Goal: Entertainment & Leisure: Browse casually

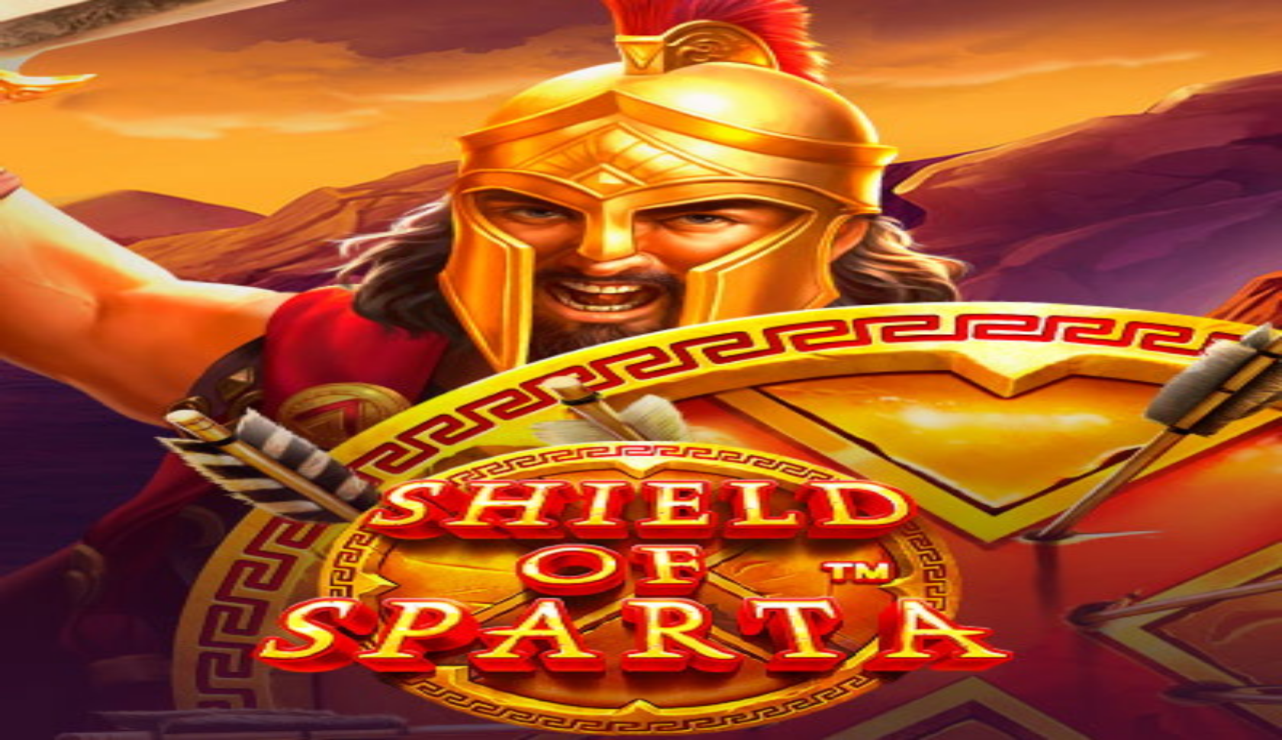
click at [1044, 277] on header "You are playing for fun! Play for real money" at bounding box center [641, 293] width 1270 height 32
click at [114, 294] on input "Search" at bounding box center [60, 301] width 108 height 15
type input "*********"
click at [121, 383] on link "PLAY FOR FUN" at bounding box center [79, 389] width 85 height 13
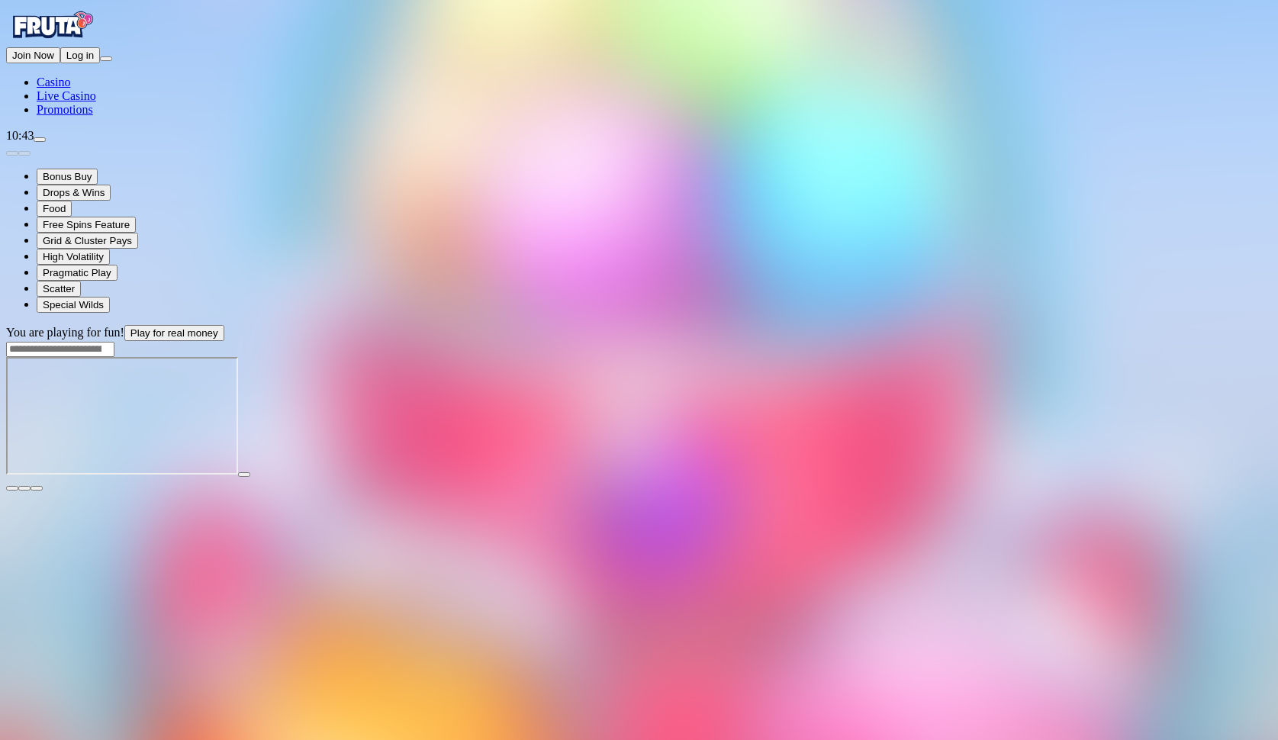
click at [37, 488] on span "fullscreen icon" at bounding box center [37, 488] width 0 height 0
click at [998, 341] on div at bounding box center [639, 349] width 1266 height 16
click at [993, 341] on div at bounding box center [639, 349] width 1266 height 16
click at [114, 342] on input "Search" at bounding box center [60, 349] width 108 height 15
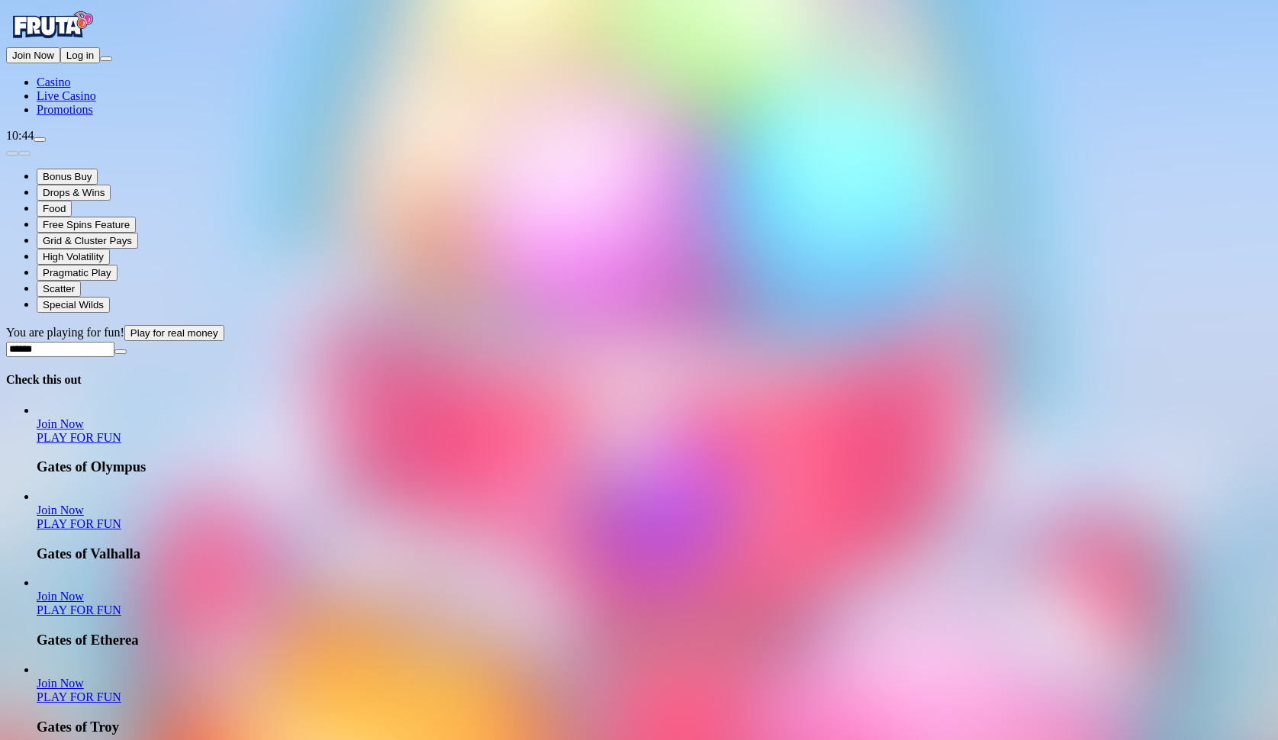
type input "*****"
click at [121, 431] on link "PLAY FOR FUN" at bounding box center [79, 437] width 85 height 13
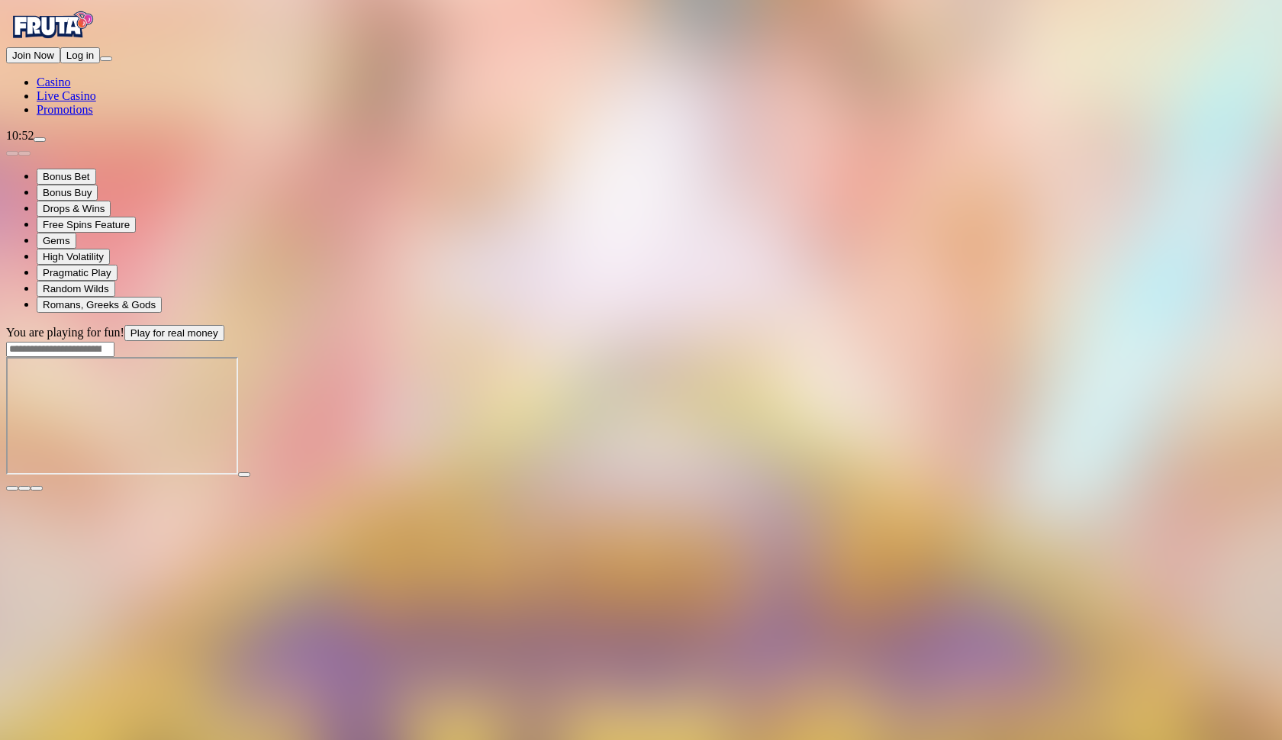
click at [100, 63] on button "Log in" at bounding box center [80, 55] width 40 height 16
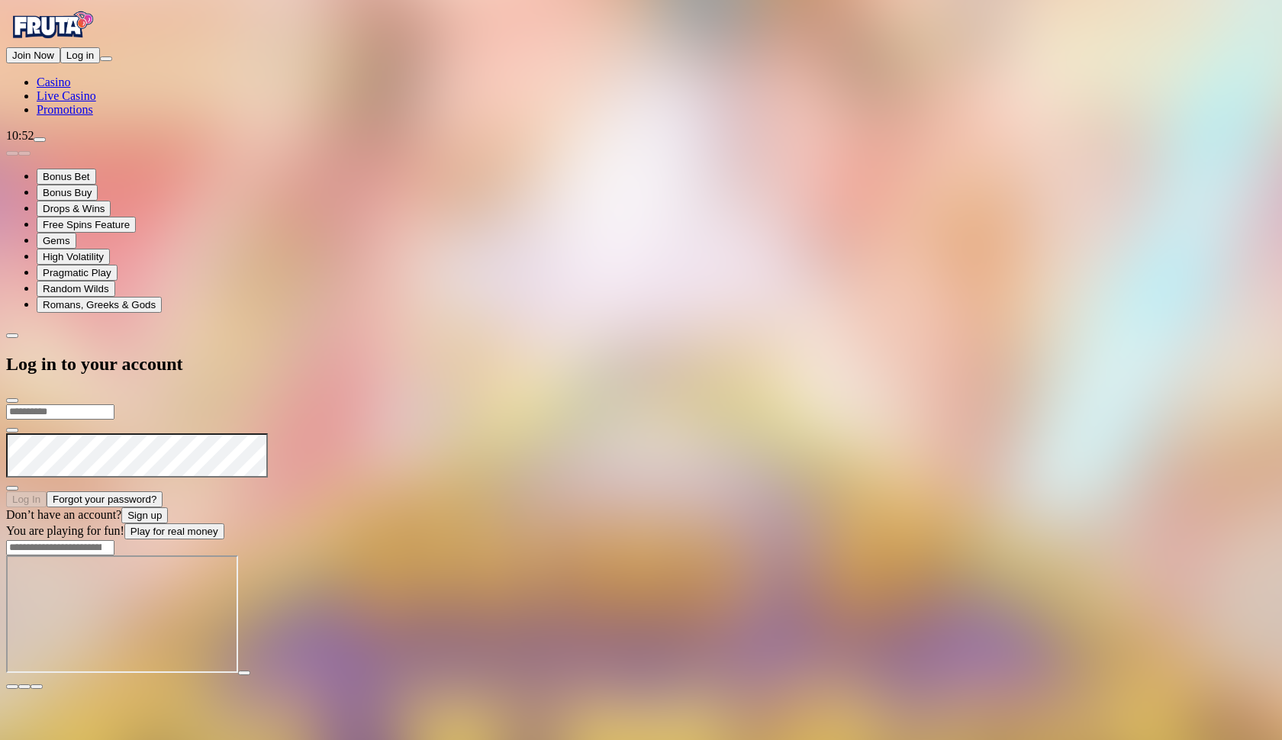
type input "**********"
click at [47, 491] on button "Log In" at bounding box center [26, 499] width 40 height 16
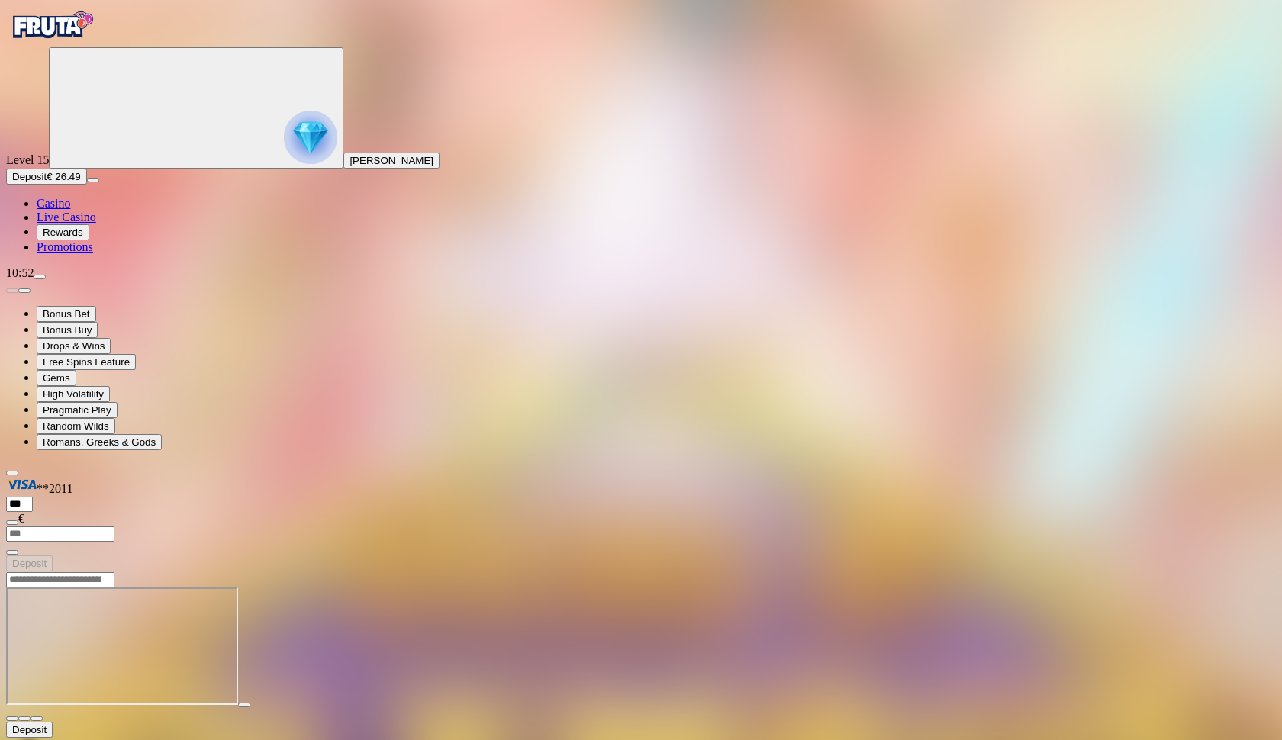
click at [37, 719] on span "fullscreen icon" at bounding box center [37, 719] width 0 height 0
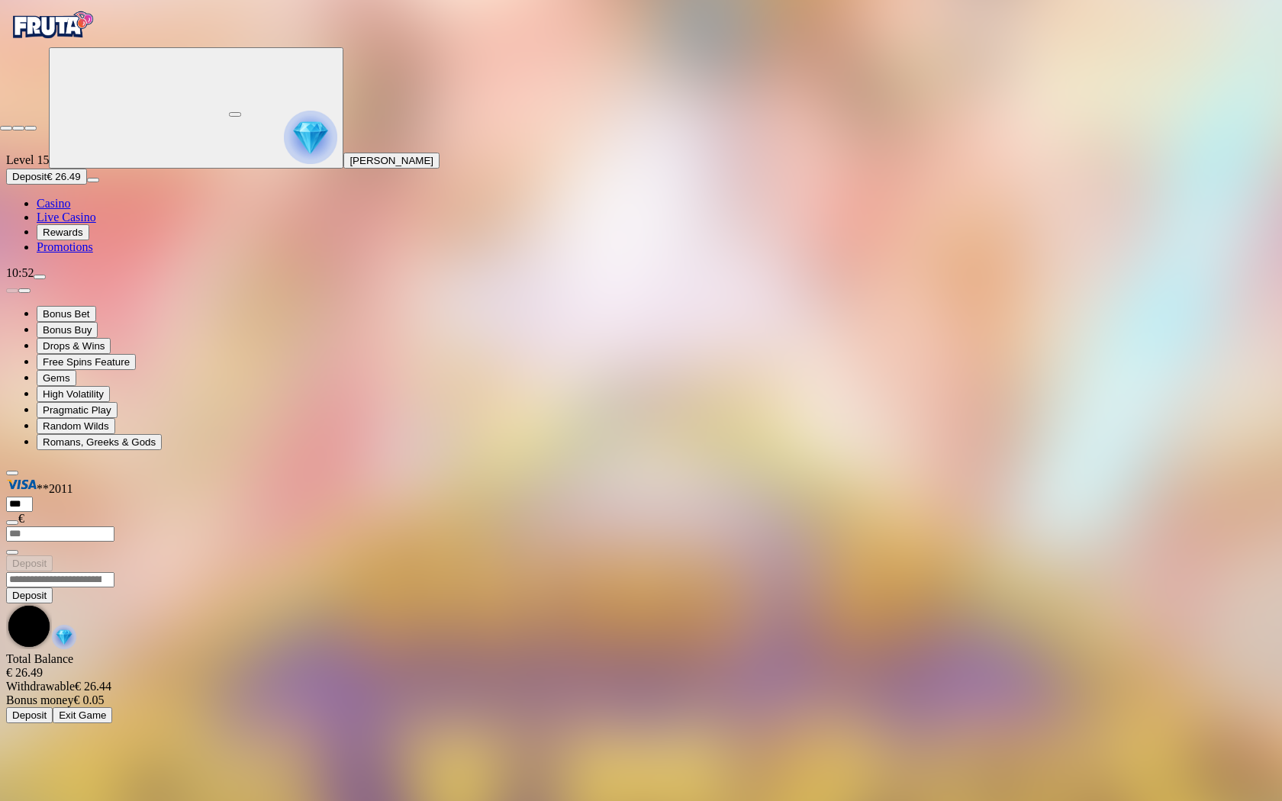
click at [6, 128] on span "close icon" at bounding box center [6, 128] width 0 height 0
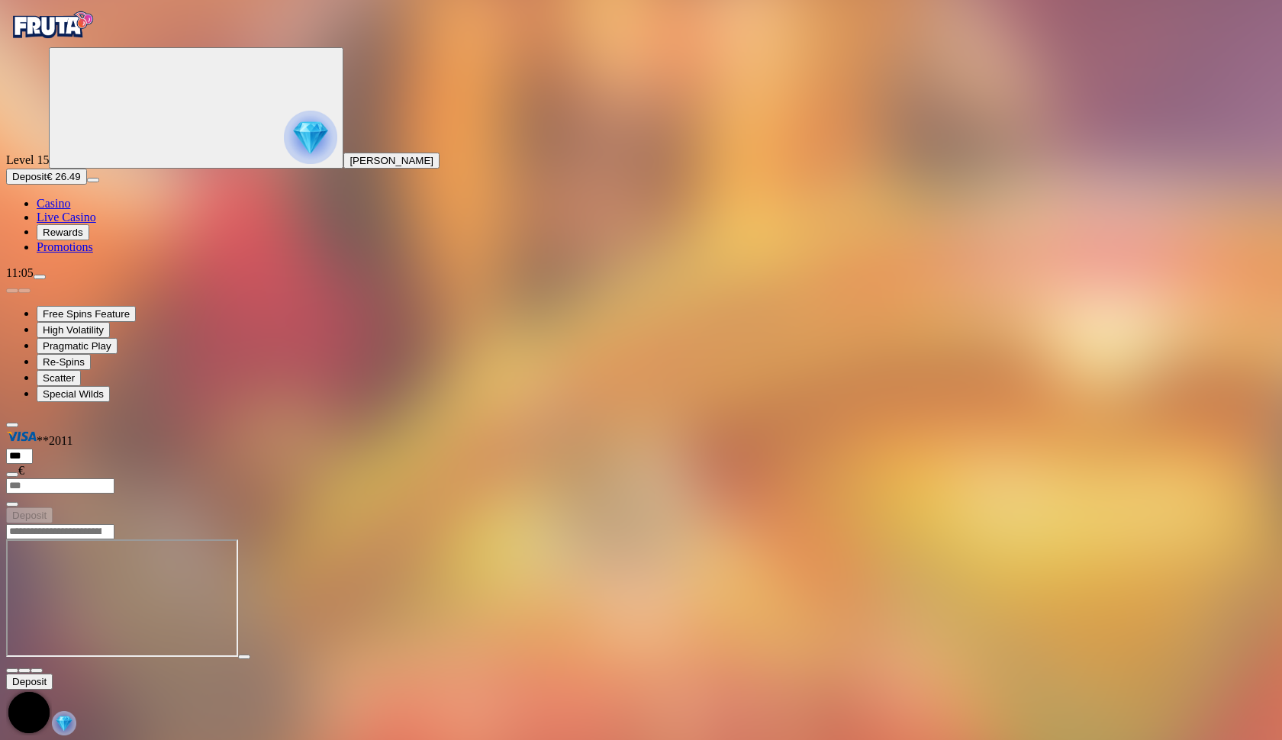
click at [1030, 524] on div at bounding box center [641, 532] width 1270 height 16
click at [1029, 524] on div at bounding box center [641, 532] width 1270 height 16
click at [114, 524] on input "Search" at bounding box center [60, 531] width 108 height 15
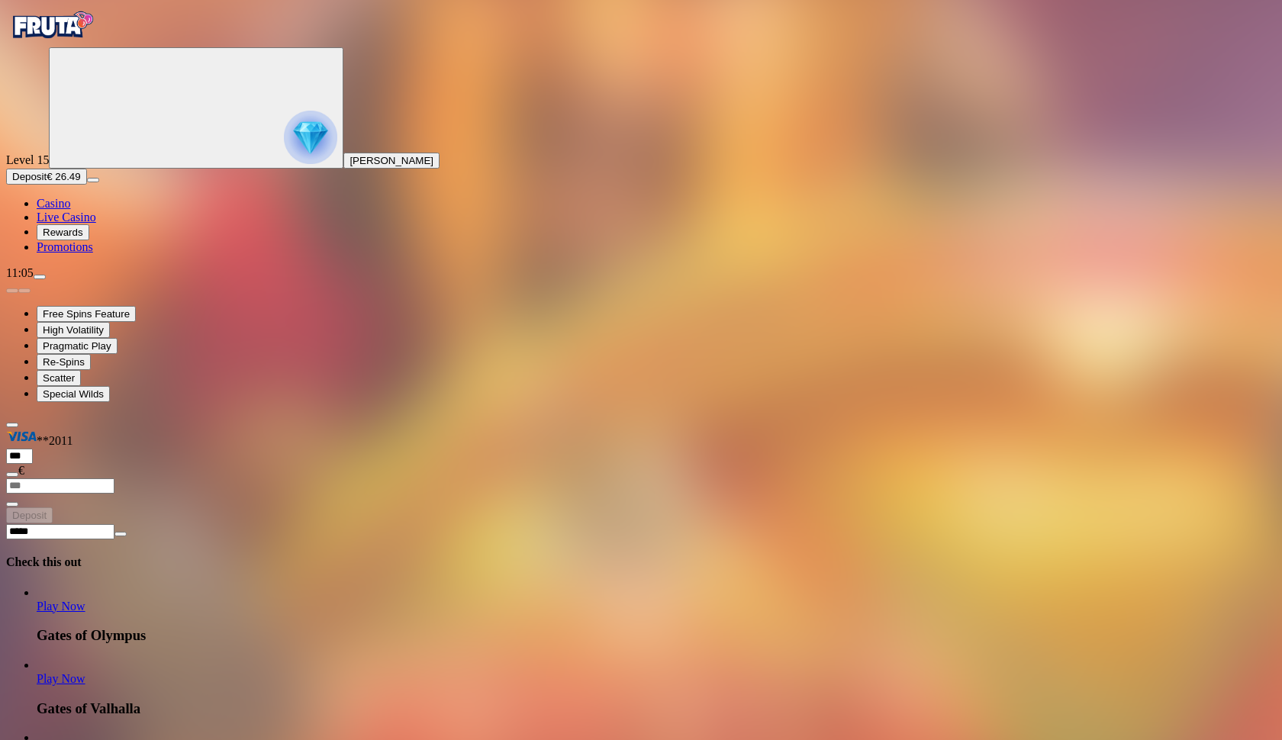
scroll to position [222, 0]
type input "*****"
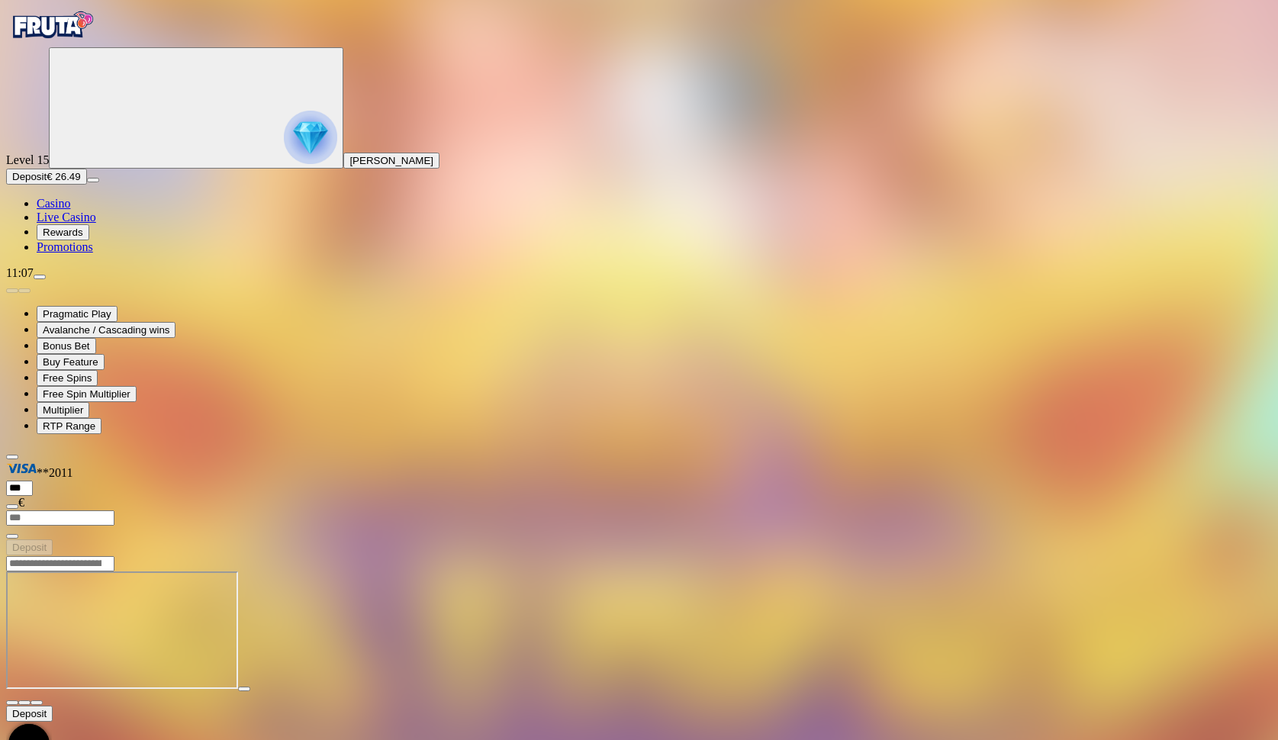
click at [975, 556] on div at bounding box center [639, 564] width 1266 height 16
click at [12, 703] on span "close icon" at bounding box center [12, 703] width 0 height 0
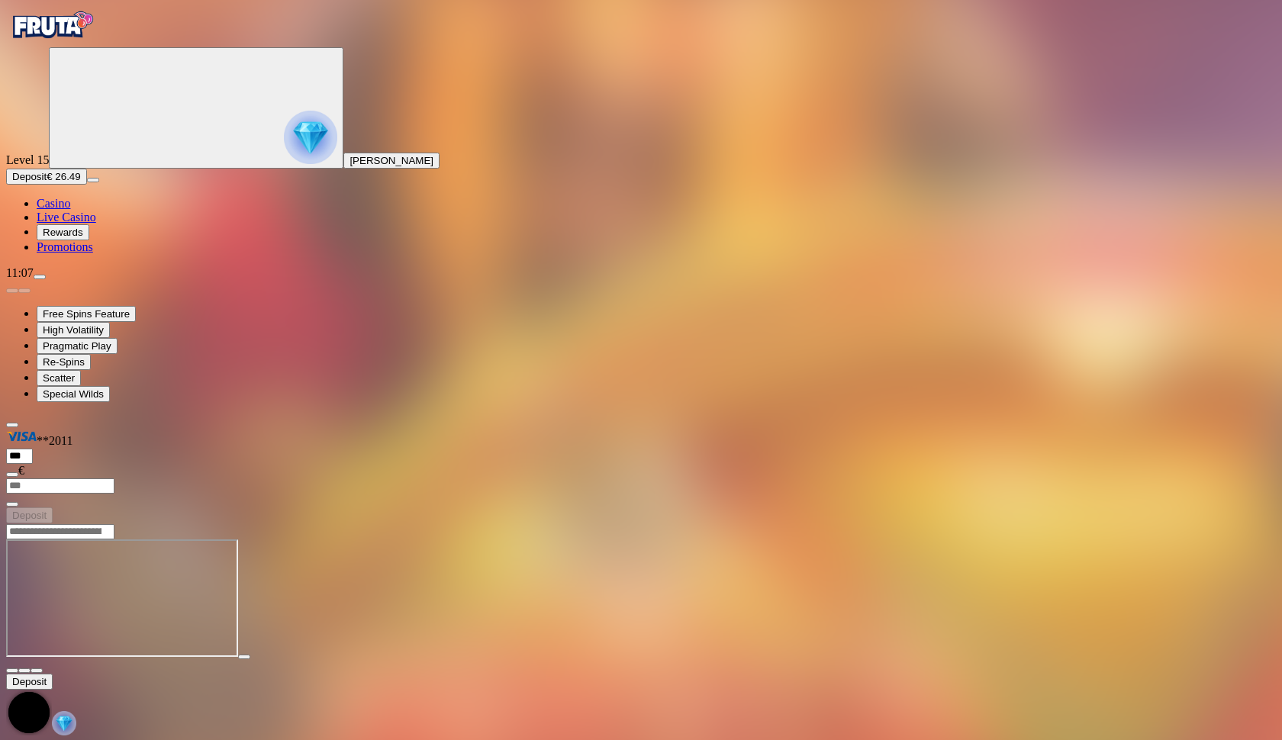
click at [37, 671] on span "fullscreen icon" at bounding box center [37, 671] width 0 height 0
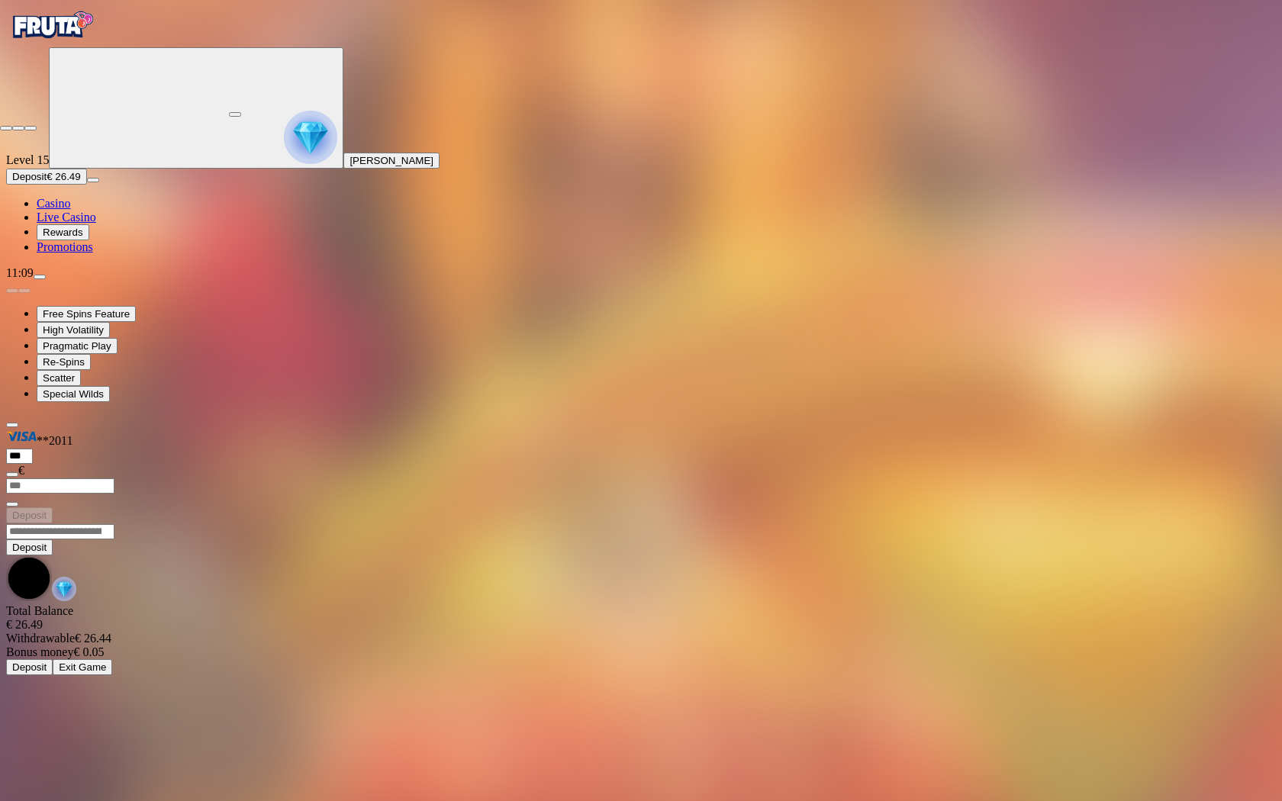
click at [6, 128] on span "close icon" at bounding box center [6, 128] width 0 height 0
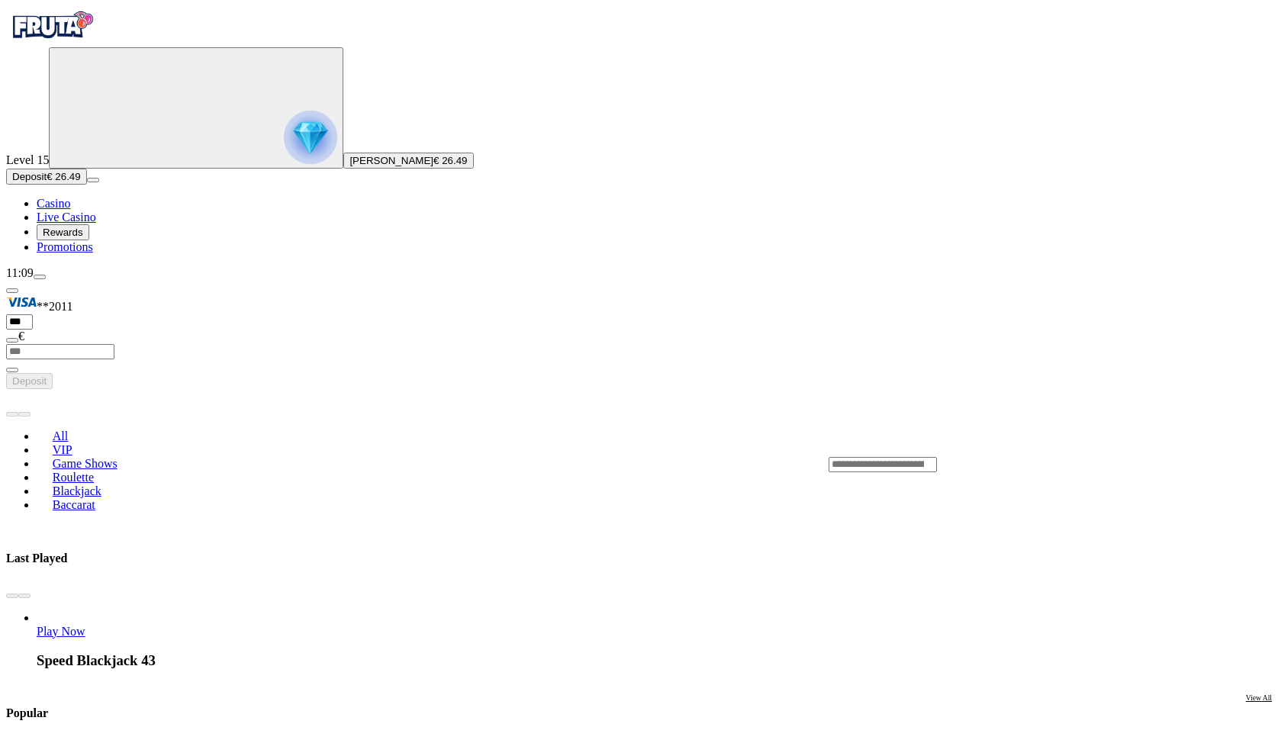
click at [85, 625] on link "Play Now" at bounding box center [61, 631] width 49 height 13
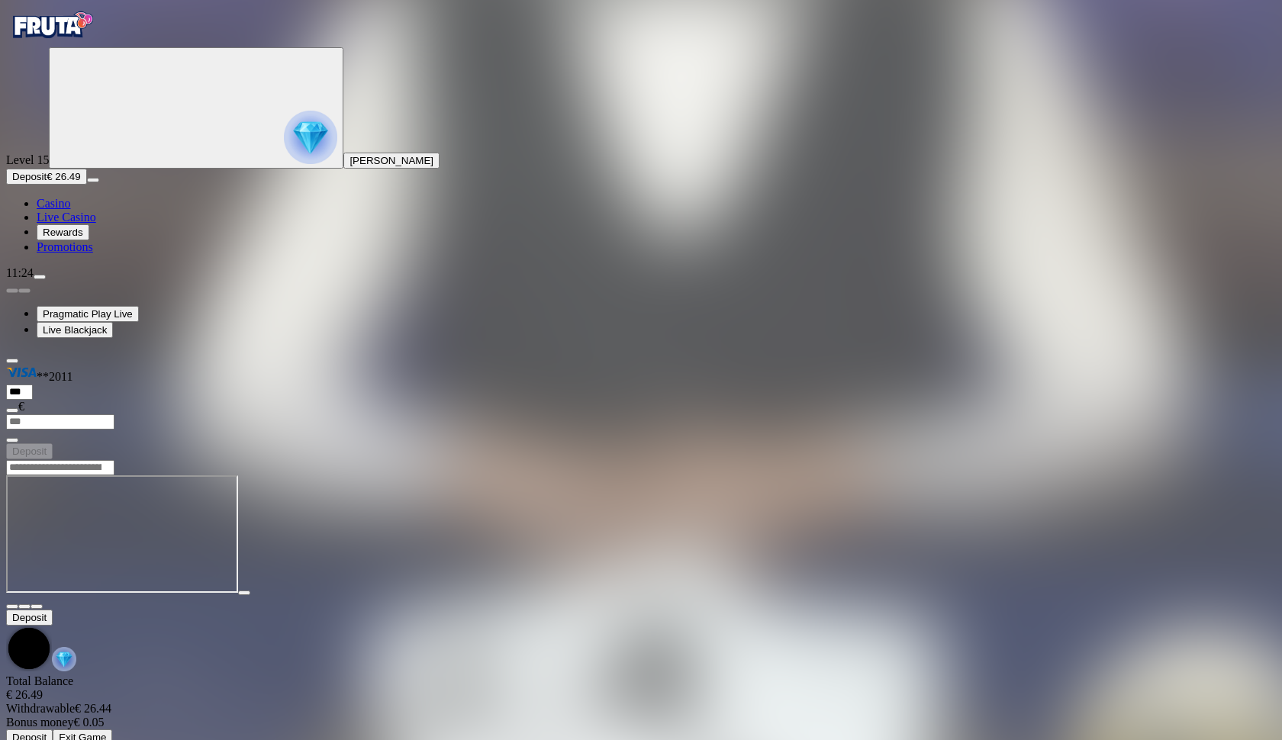
click at [12, 607] on span "close icon" at bounding box center [12, 607] width 0 height 0
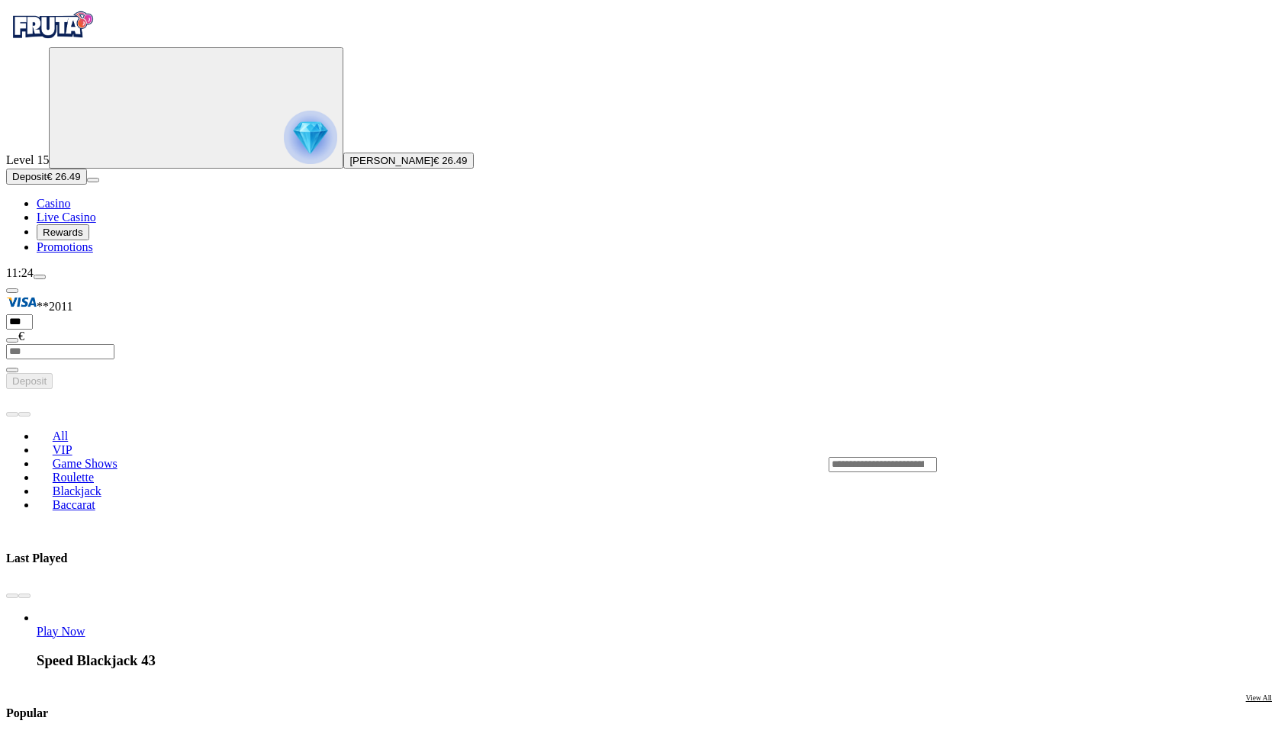
click at [70, 210] on span "Casino" at bounding box center [54, 203] width 34 height 13
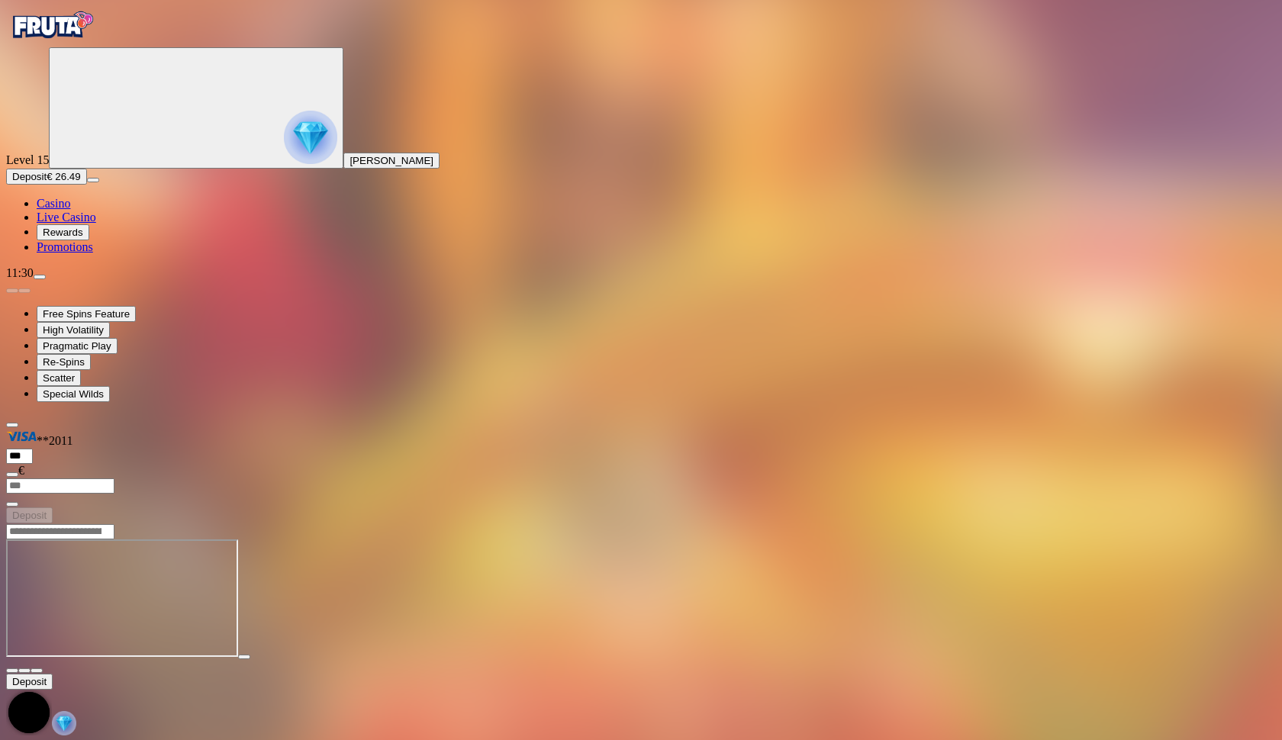
click at [47, 182] on span "Deposit" at bounding box center [29, 176] width 34 height 11
click at [343, 169] on button "[PERSON_NAME]" at bounding box center [391, 161] width 96 height 16
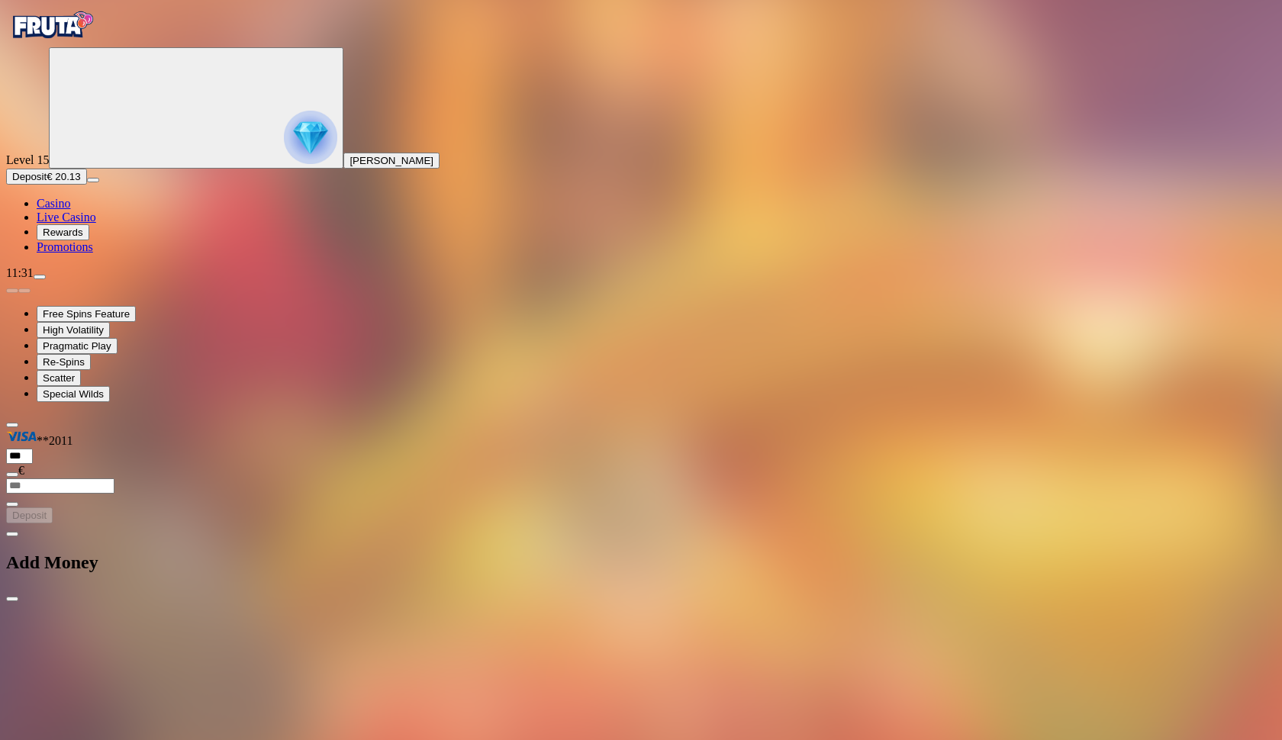
click at [284, 164] on img "Primary" at bounding box center [310, 137] width 53 height 53
click at [12, 534] on span "chevron-left icon" at bounding box center [12, 534] width 0 height 0
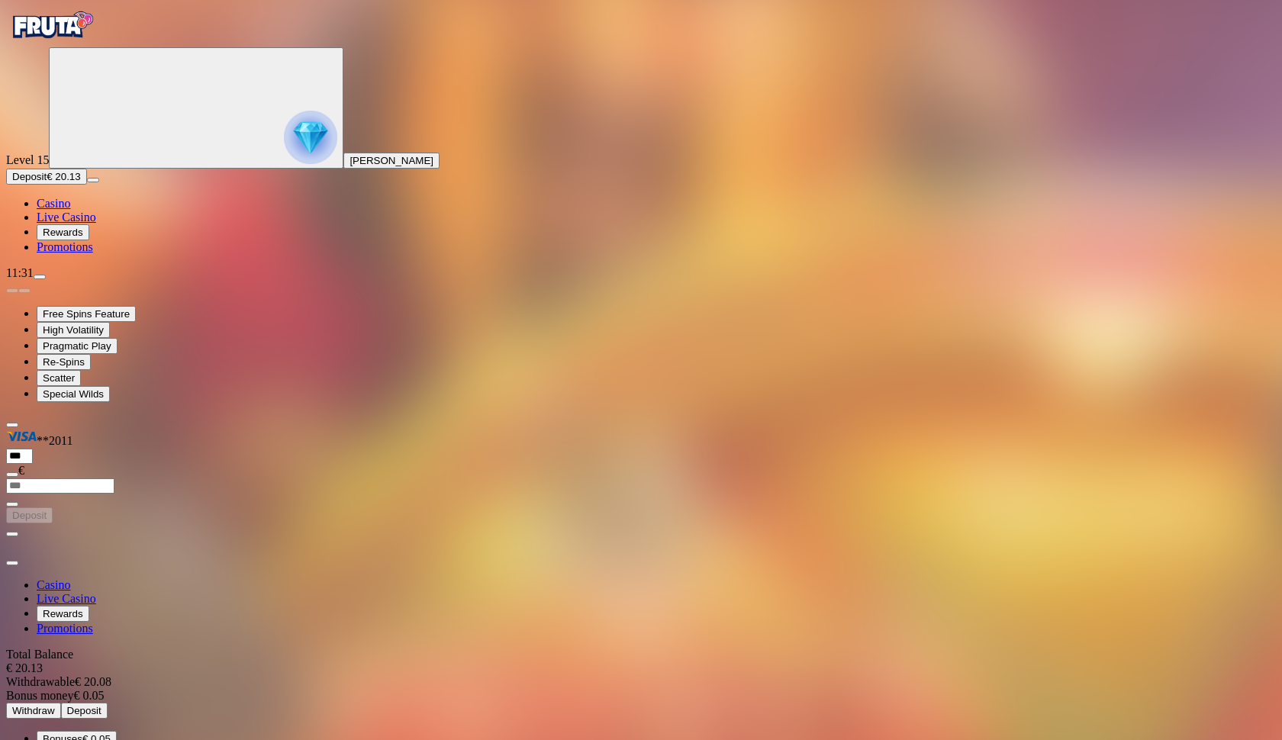
click at [12, 563] on span "close icon" at bounding box center [12, 563] width 0 height 0
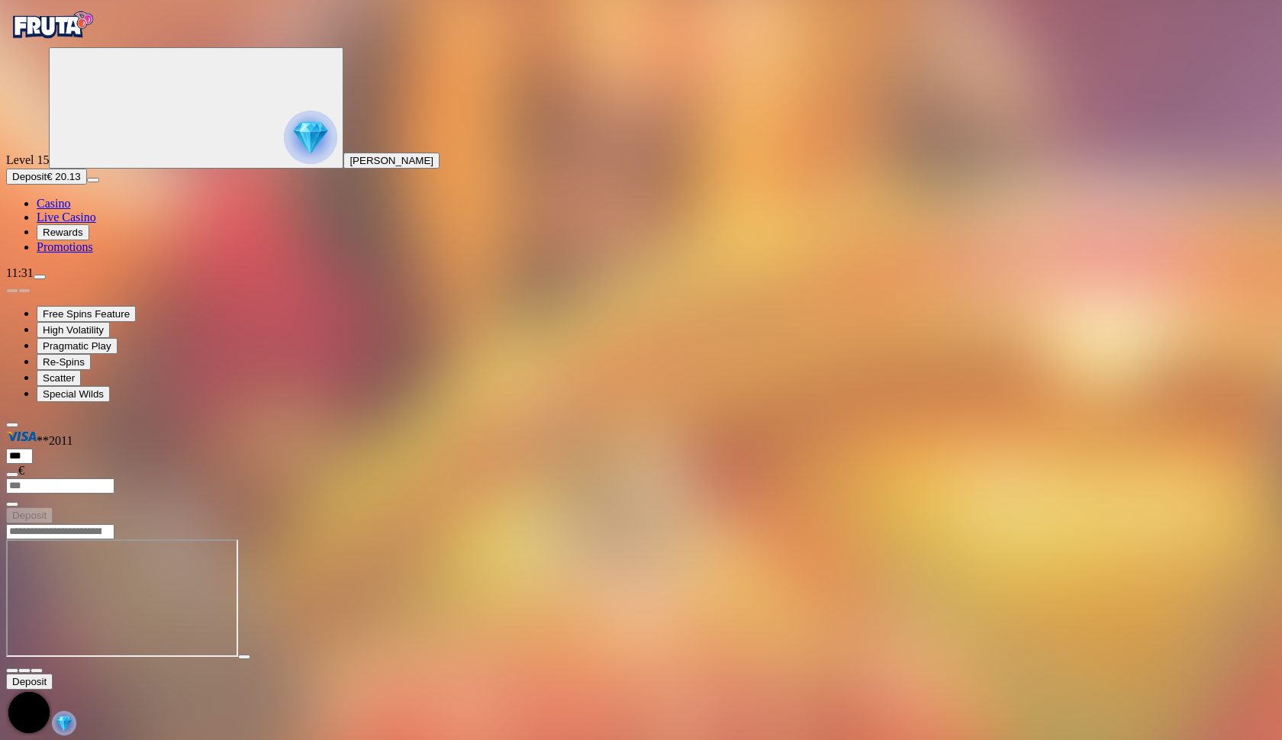
click at [343, 169] on button "[PERSON_NAME]" at bounding box center [391, 161] width 96 height 16
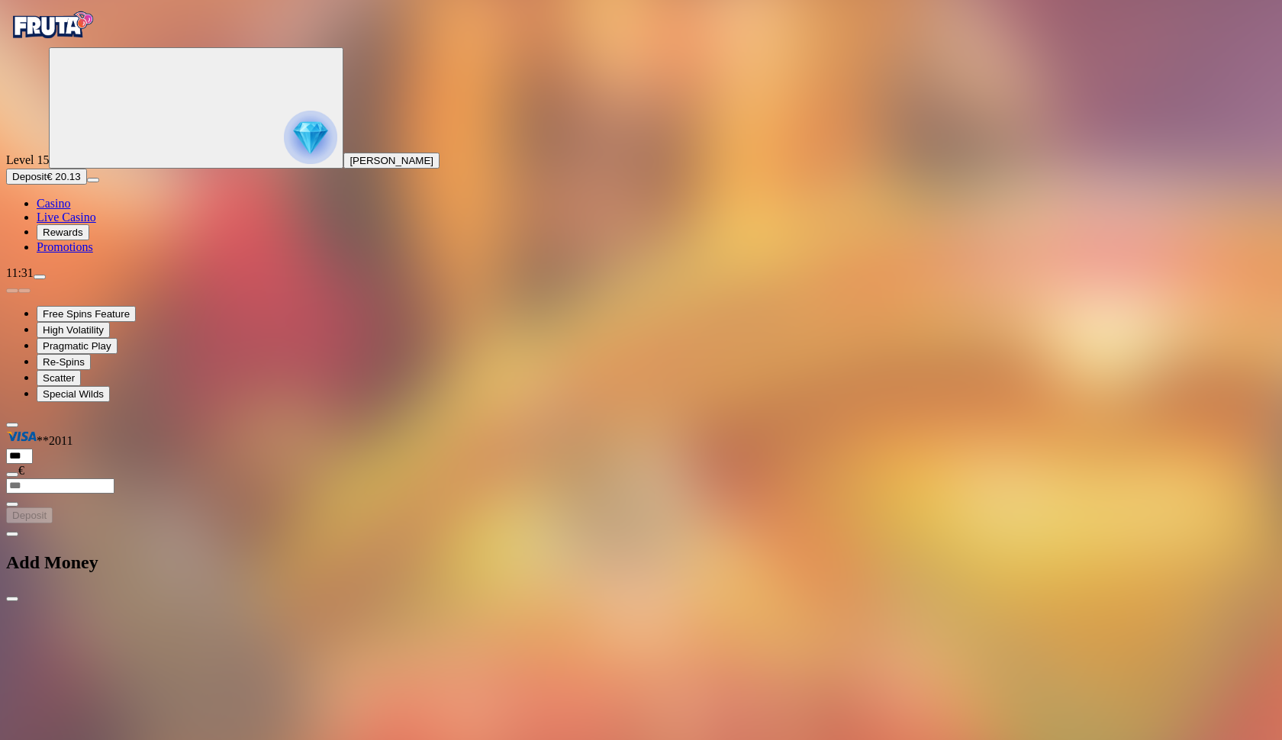
click at [18, 532] on button "button" at bounding box center [12, 534] width 12 height 5
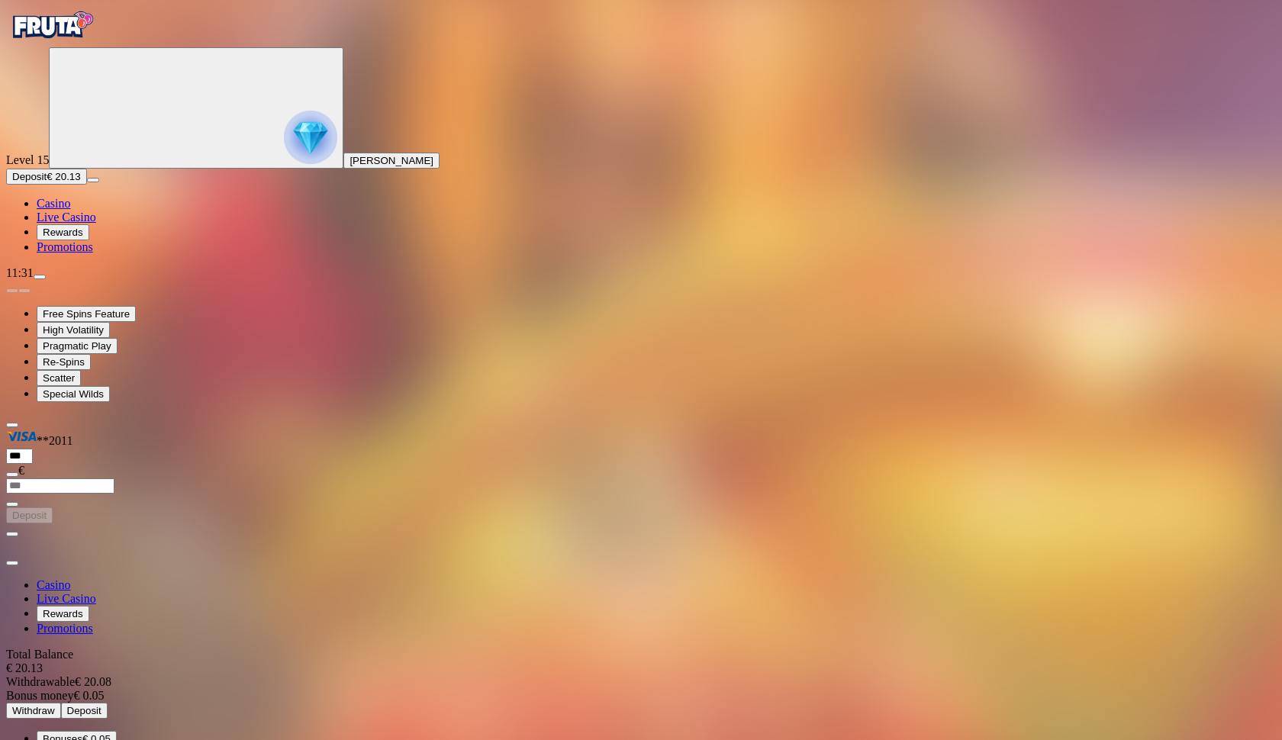
click at [421, 524] on div at bounding box center [641, 545] width 1270 height 43
click at [12, 563] on span "close icon" at bounding box center [12, 563] width 0 height 0
